Goal: Information Seeking & Learning: Learn about a topic

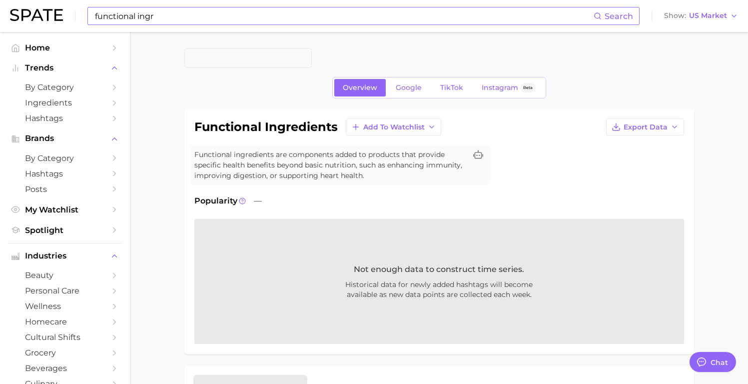
click at [197, 16] on input "functional ingr" at bounding box center [344, 15] width 500 height 17
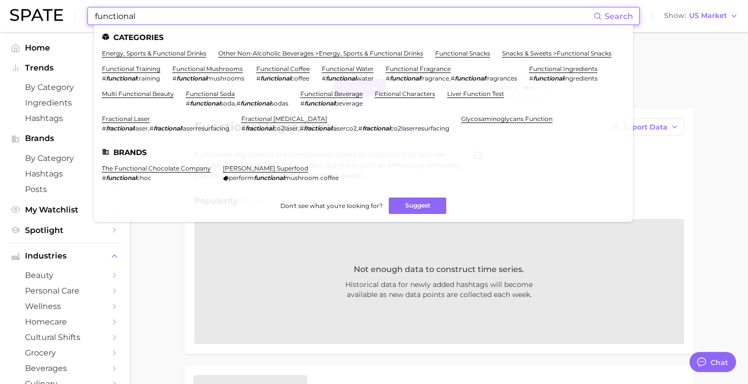
type input "functional"
click at [176, 57] on ul "energy, sports & functional drinks other non-alcoholic beverages > energy, spor…" at bounding box center [363, 94] width 523 height 90
click at [176, 55] on link "energy, sports & functional drinks" at bounding box center [154, 52] width 104 height 7
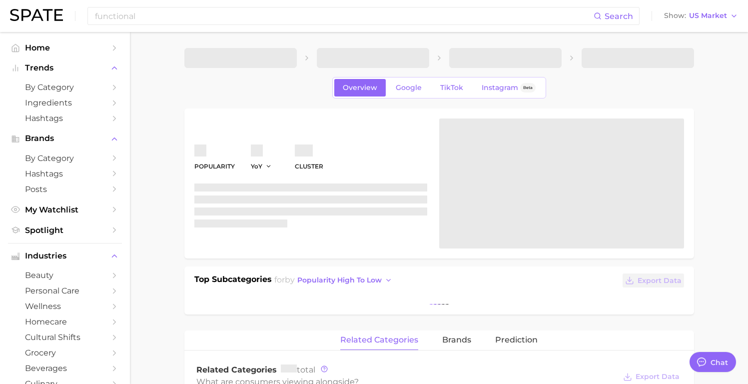
type textarea "x"
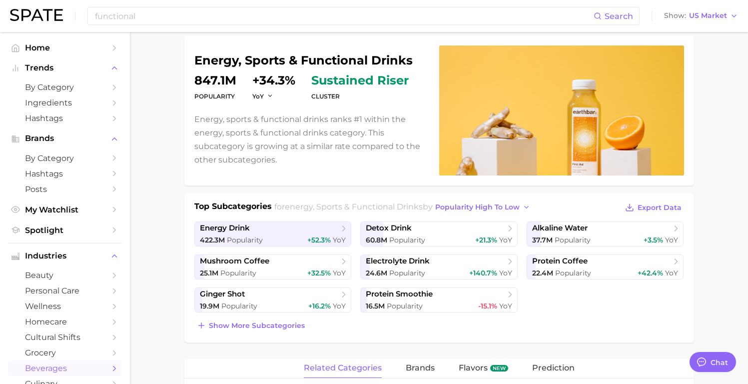
scroll to position [71, 0]
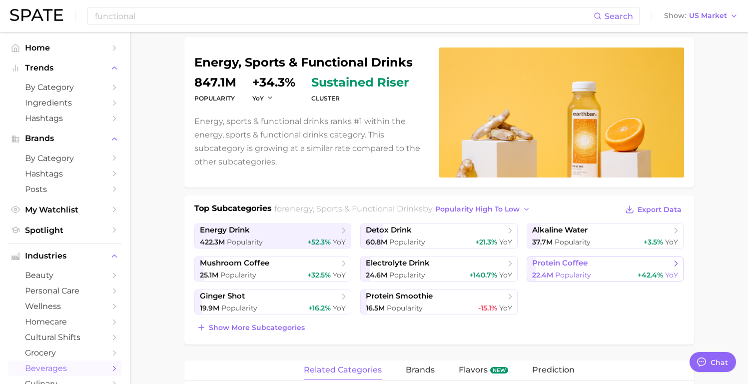
click at [574, 268] on link "protein coffee 22.4m Popularity +42.4% YoY" at bounding box center [605, 268] width 157 height 25
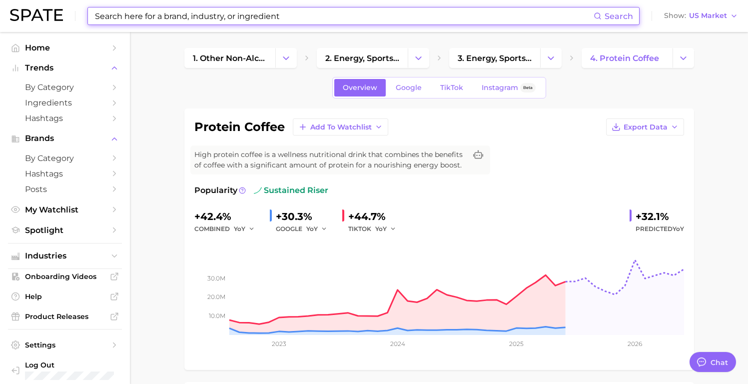
click at [203, 14] on input at bounding box center [344, 15] width 500 height 17
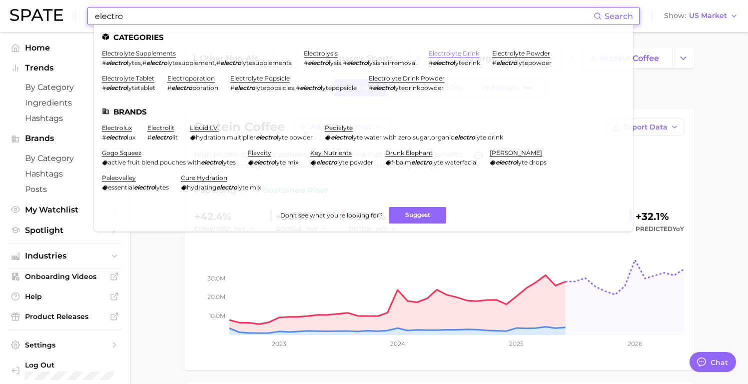
type input "electro"
click at [462, 54] on link "electrolyte drink" at bounding box center [454, 52] width 50 height 7
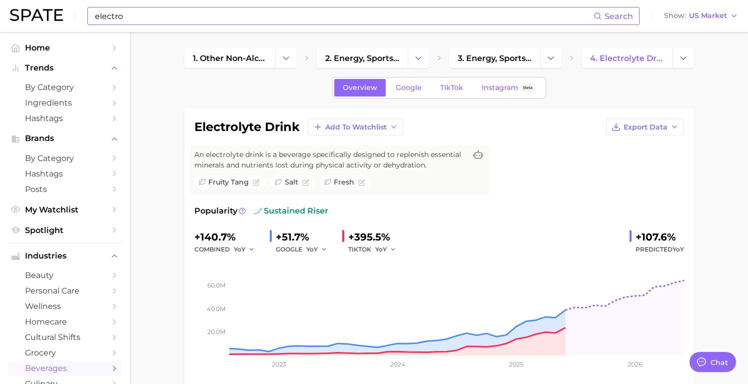
scroll to position [2, 0]
